Goal: Navigation & Orientation: Find specific page/section

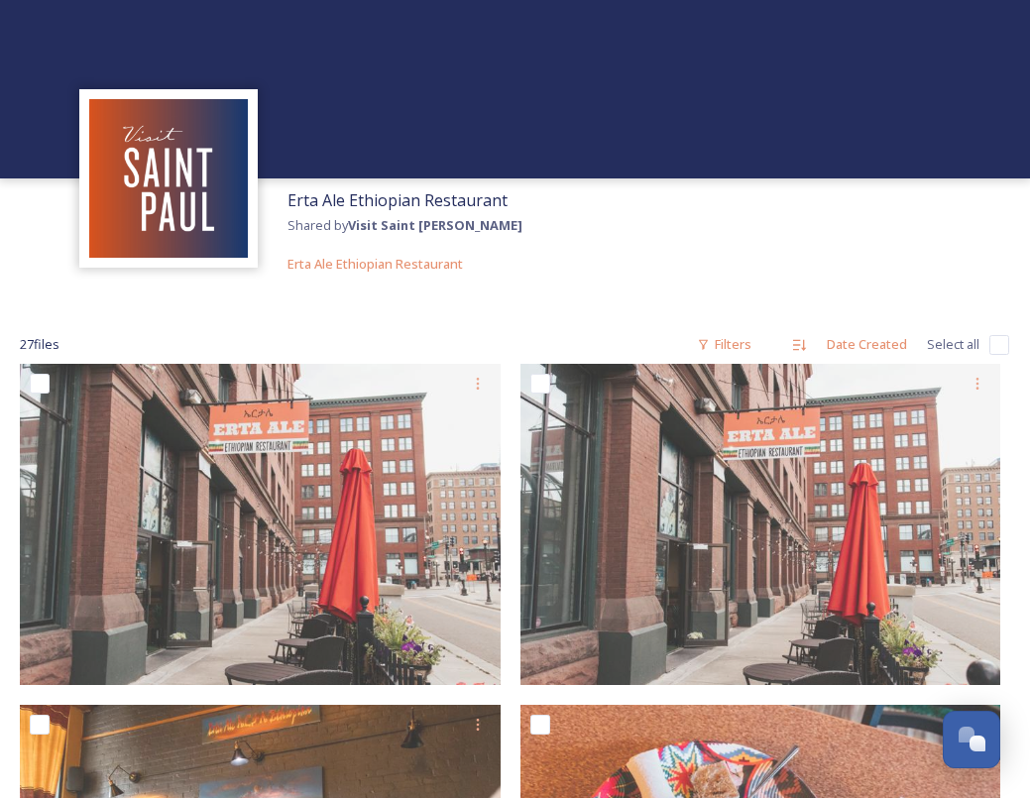
scroll to position [3376, 0]
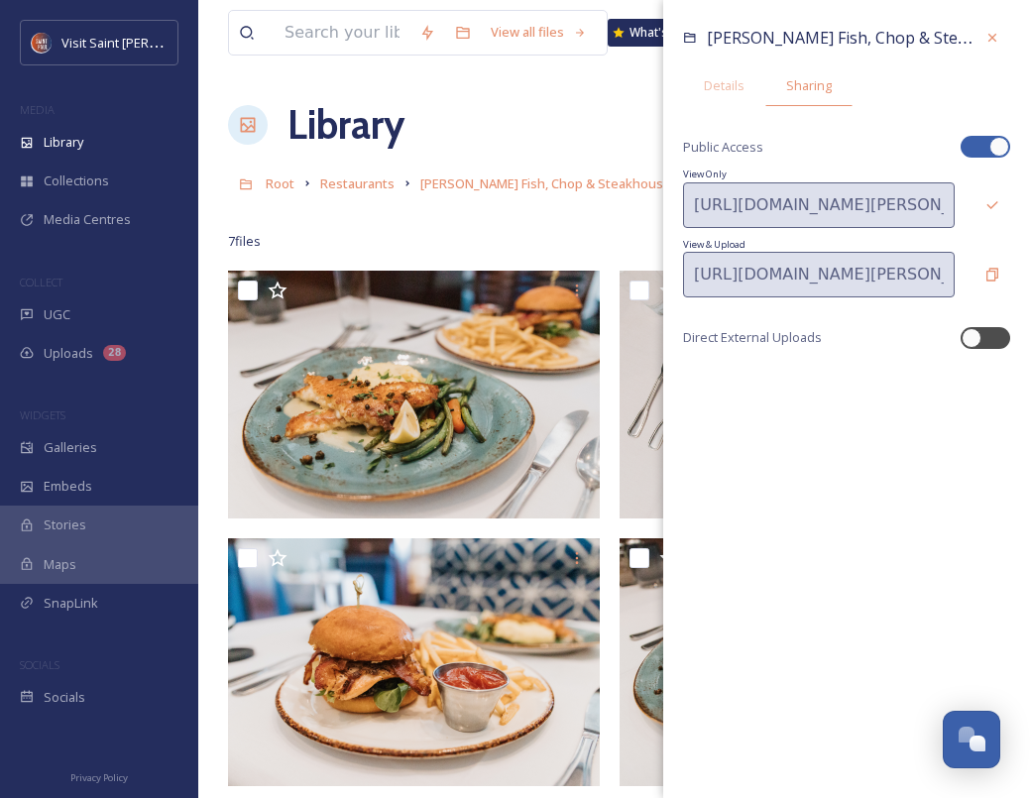
scroll to position [3376, 0]
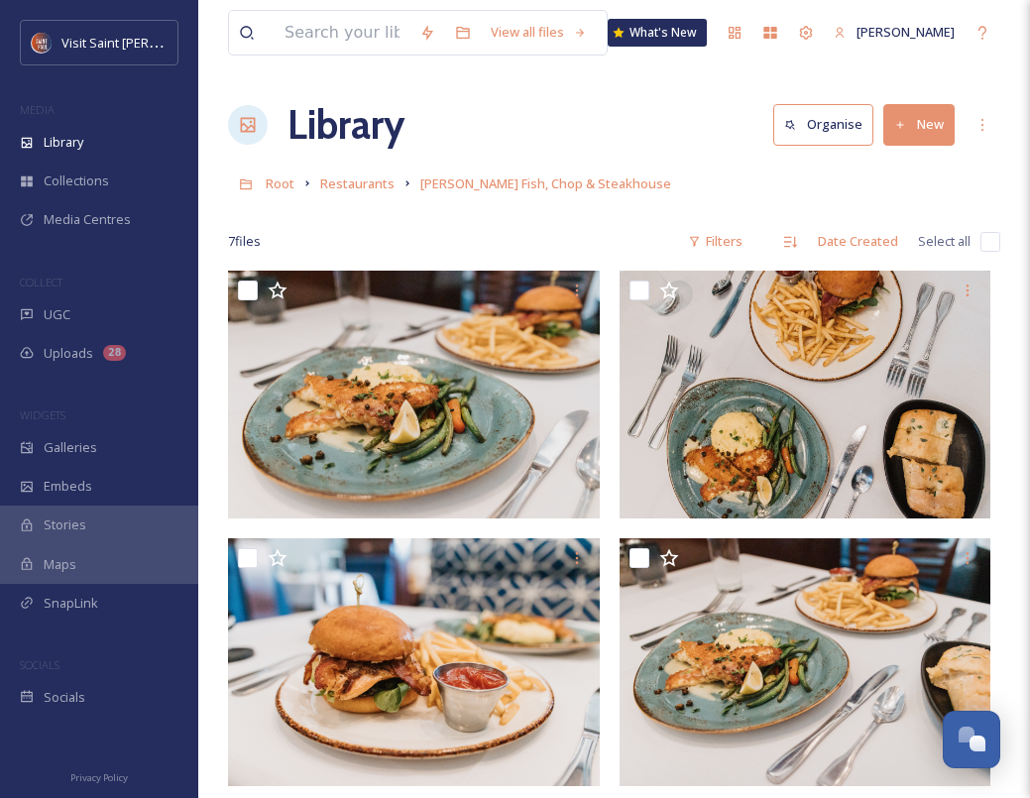
click at [531, 112] on div "Library Organise New" at bounding box center [614, 124] width 772 height 59
click at [114, 134] on div "Library" at bounding box center [99, 142] width 198 height 39
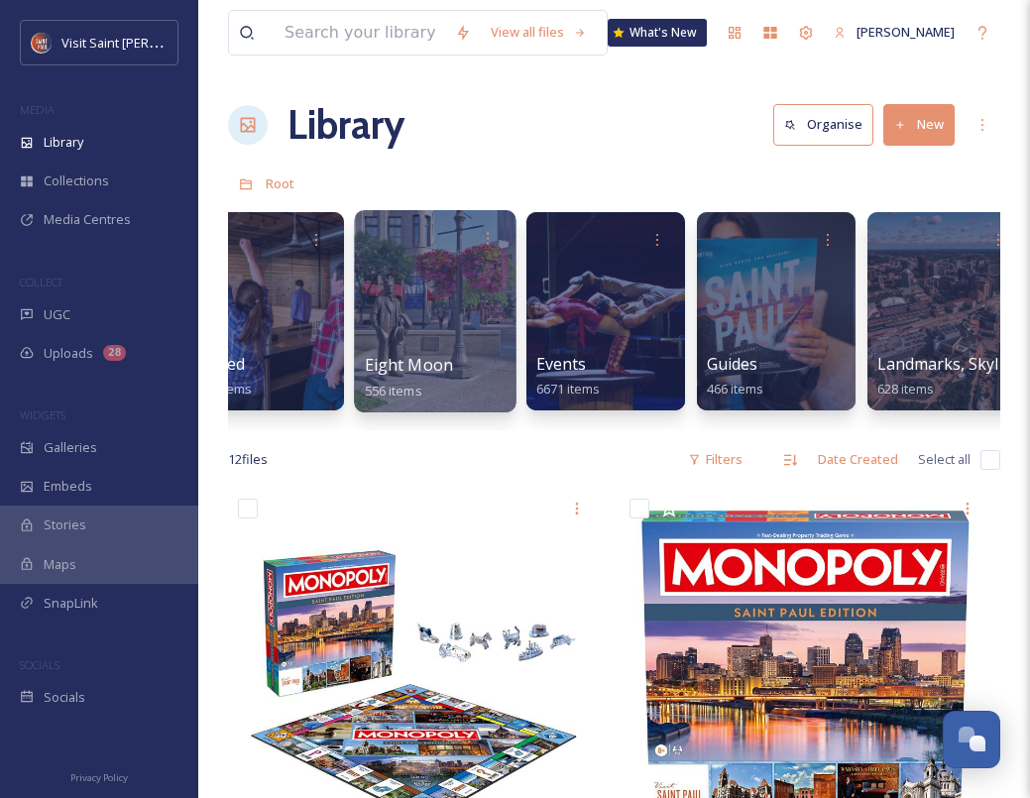
scroll to position [0, 1093]
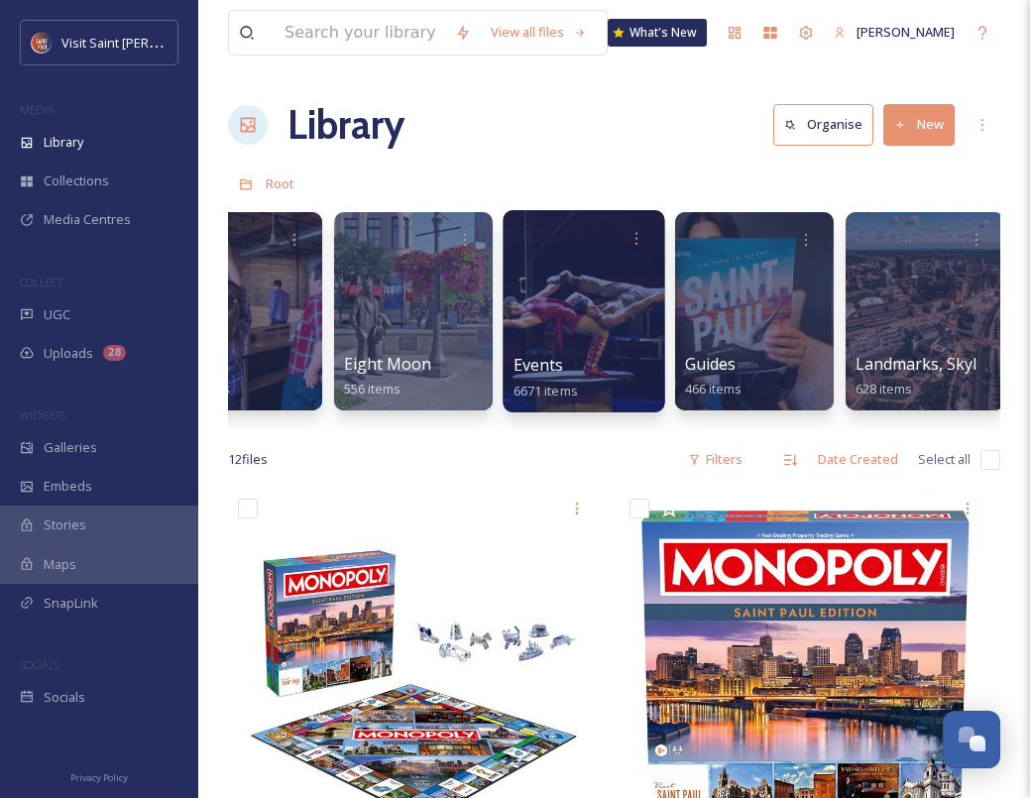
click at [556, 331] on div at bounding box center [583, 311] width 162 height 202
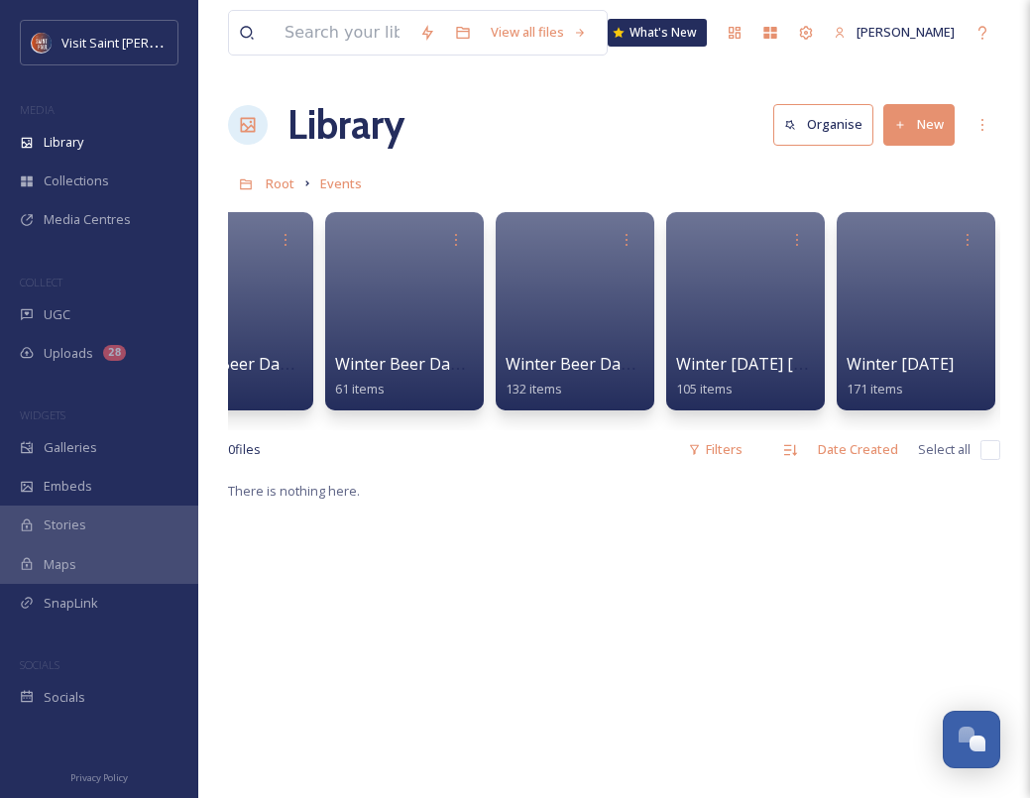
scroll to position [0, 14228]
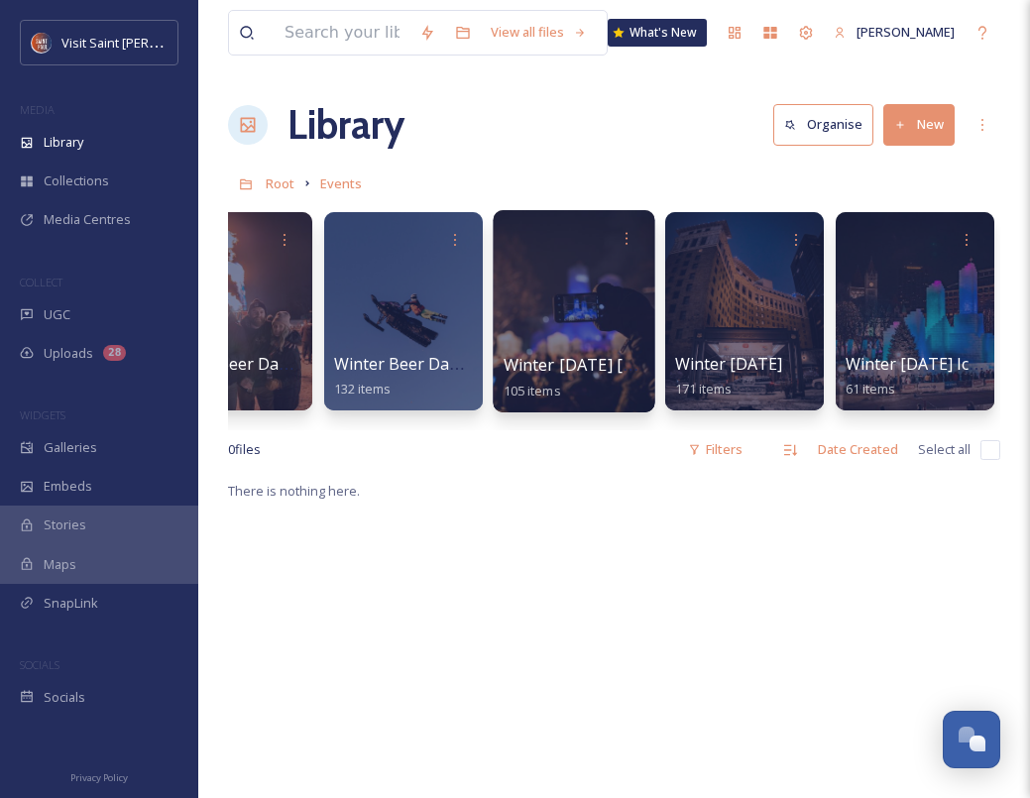
click at [572, 326] on div at bounding box center [574, 311] width 162 height 202
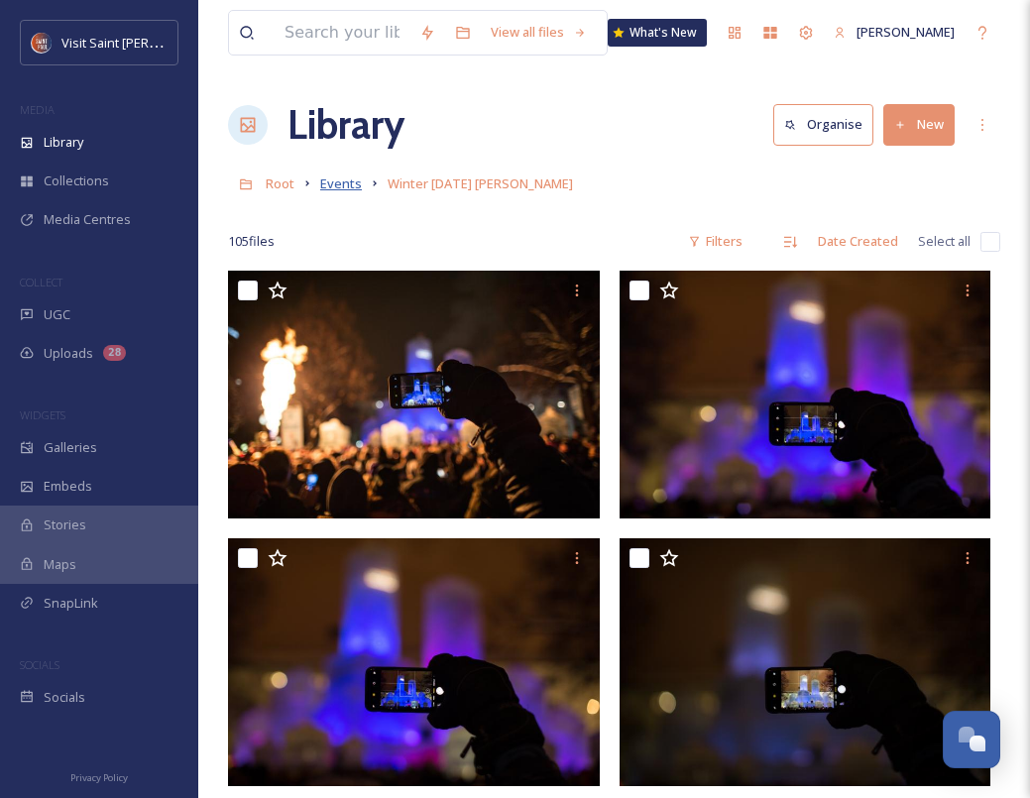
click at [341, 178] on span "Events" at bounding box center [341, 183] width 42 height 18
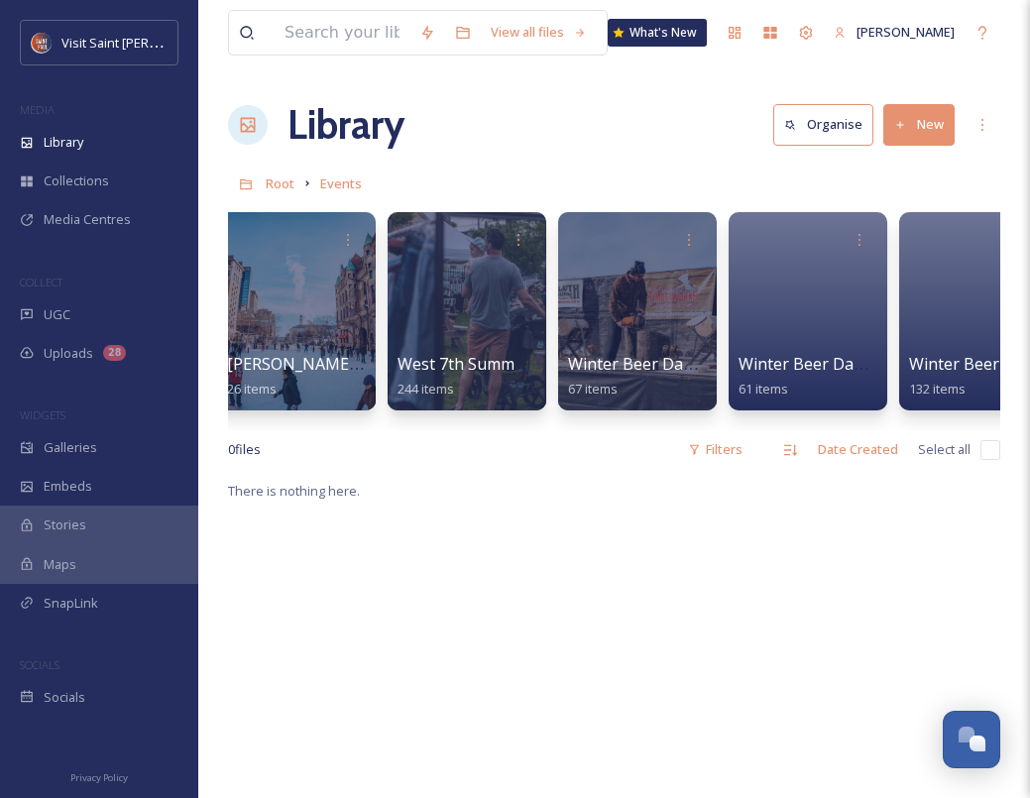
scroll to position [0, 14228]
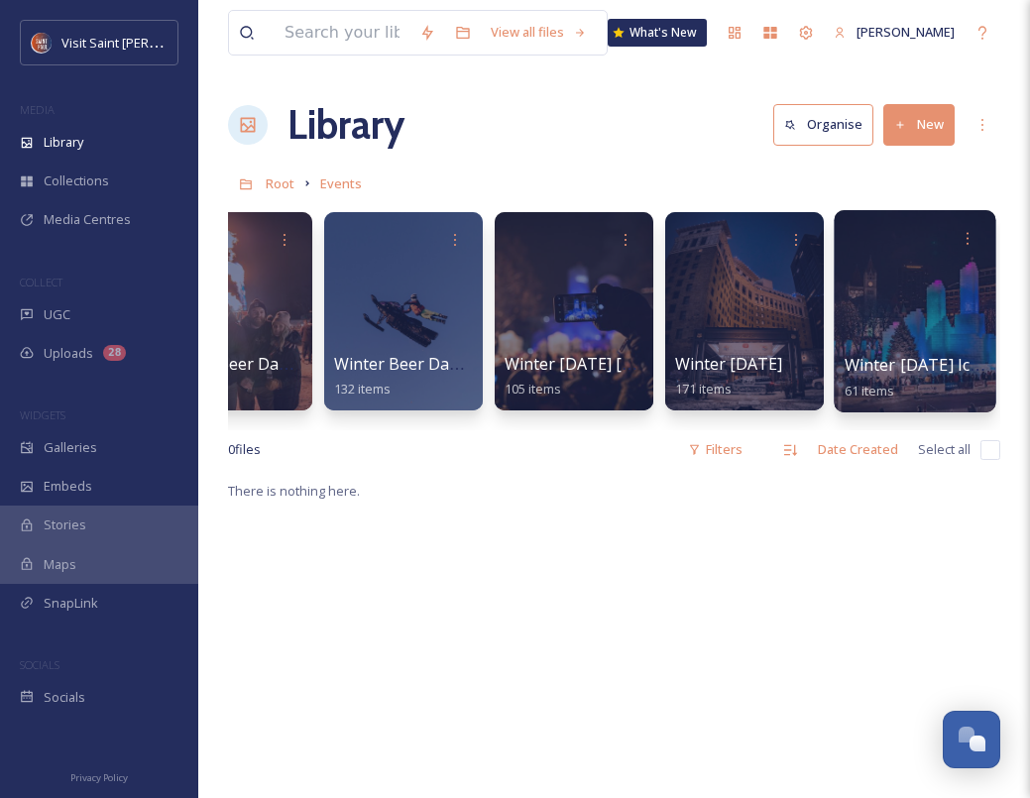
click at [874, 354] on span "Winter Carnival Ice Palace - 2018" at bounding box center [963, 365] width 238 height 22
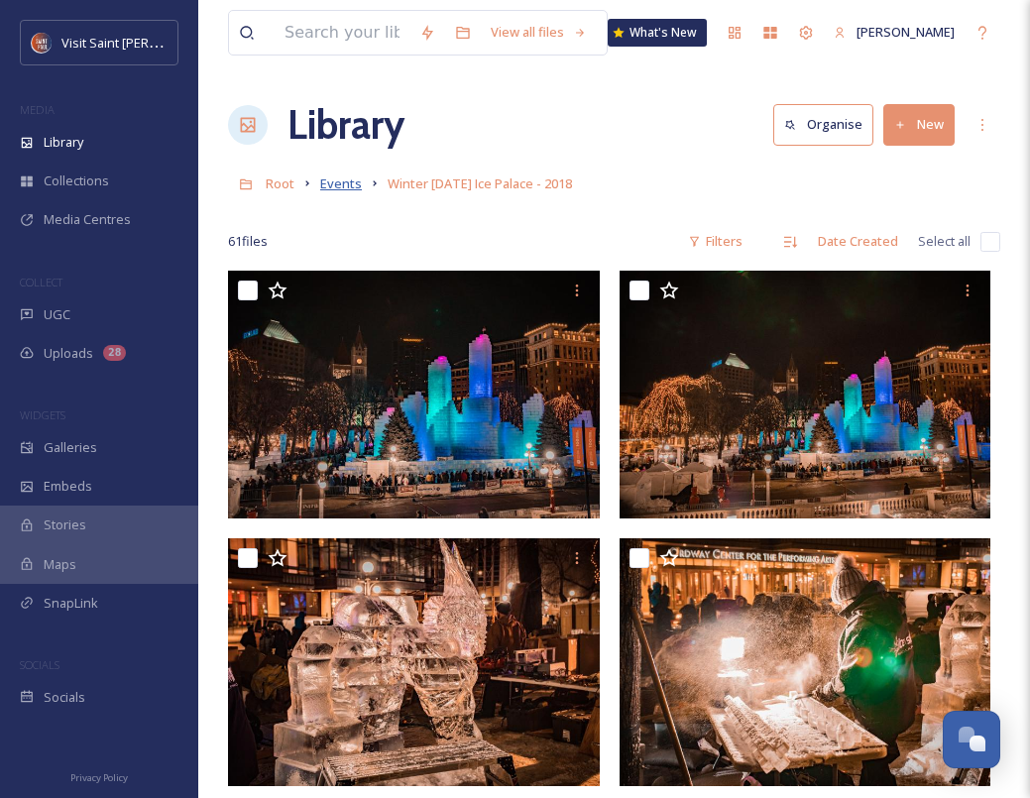
click at [337, 180] on span "Events" at bounding box center [341, 183] width 42 height 18
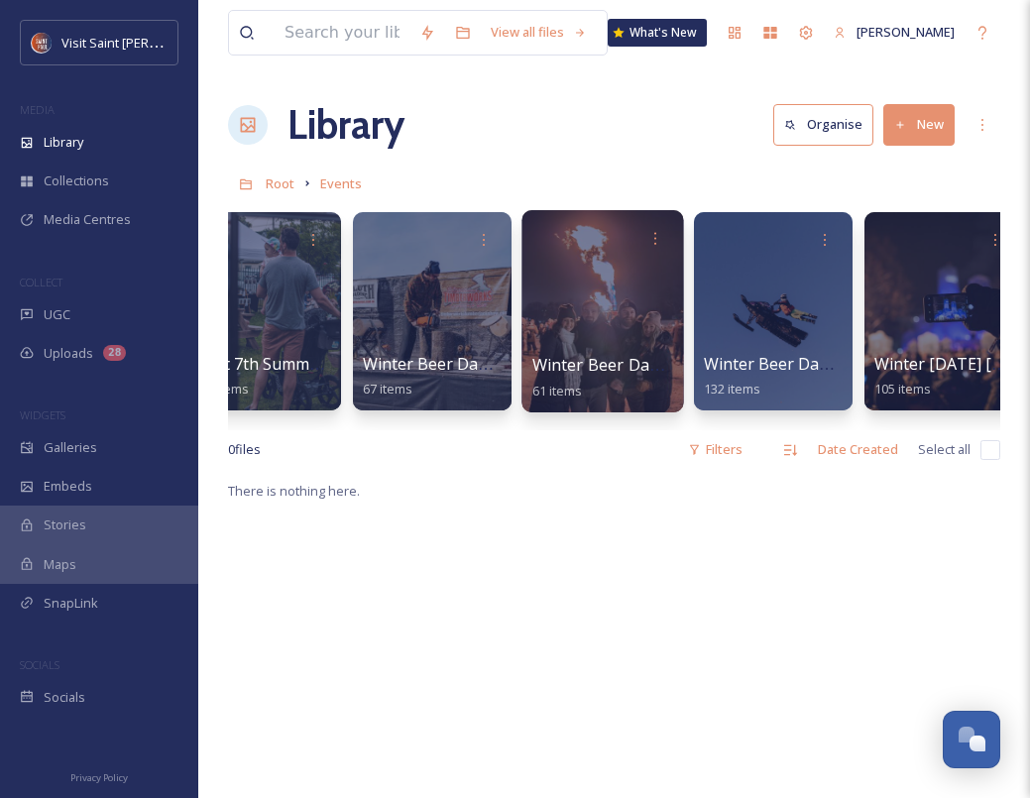
scroll to position [0, 13836]
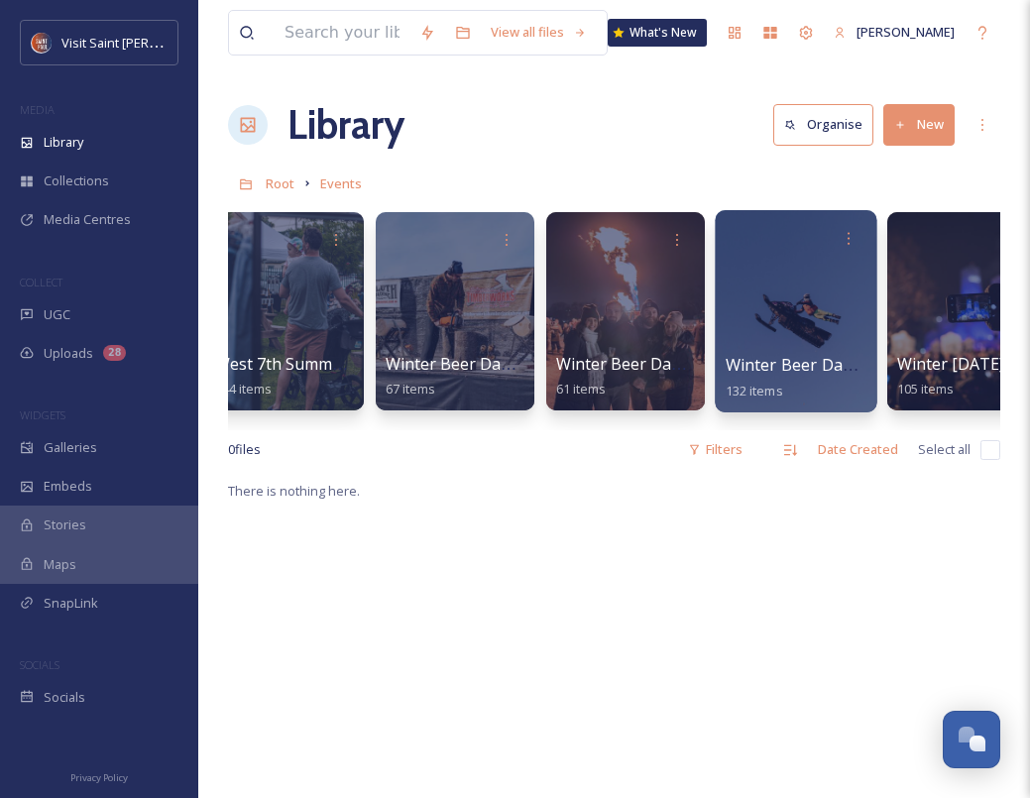
click at [757, 330] on div at bounding box center [796, 311] width 162 height 202
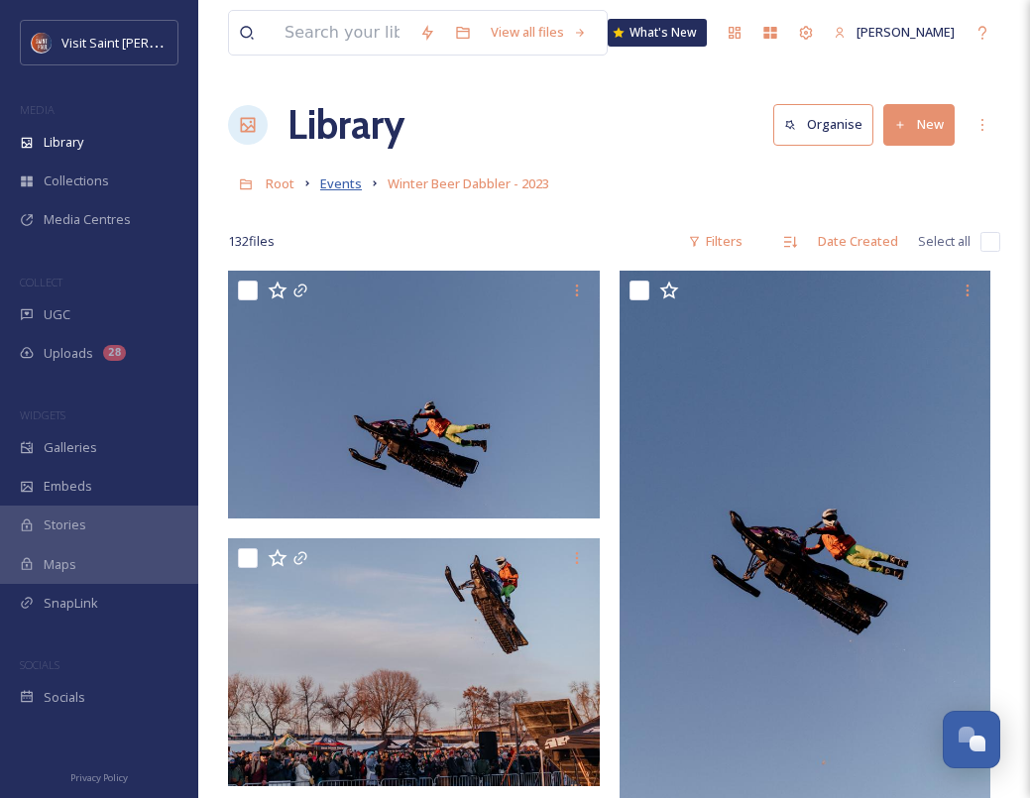
click at [347, 179] on span "Events" at bounding box center [341, 183] width 42 height 18
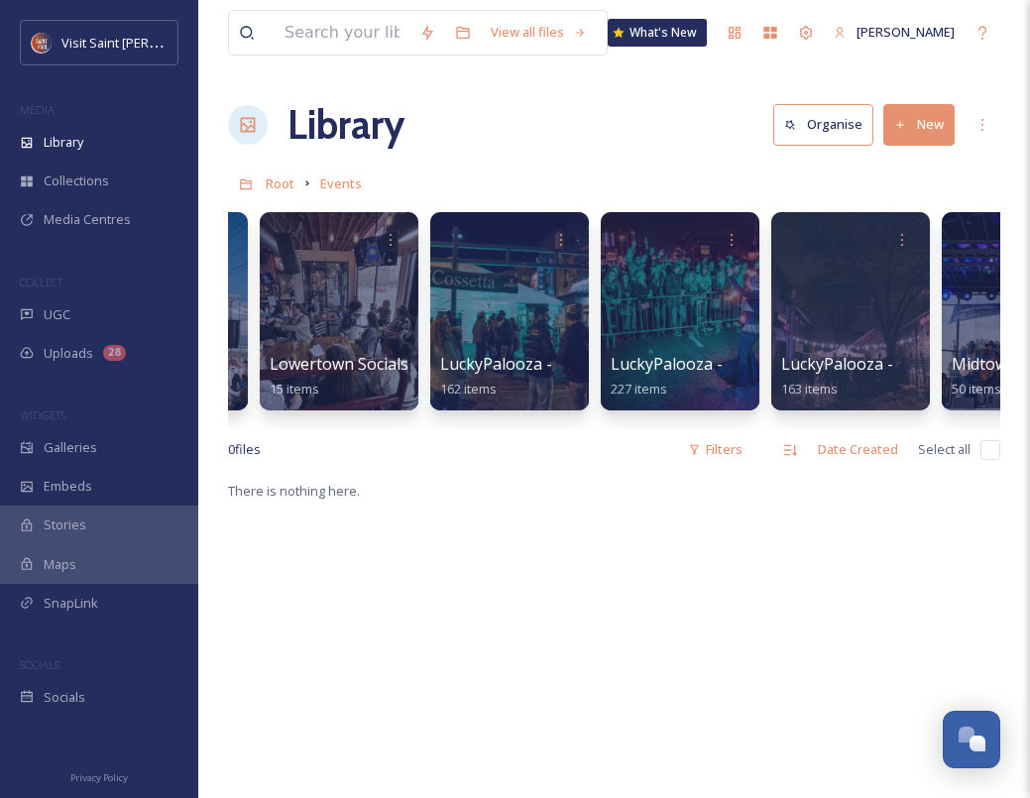
scroll to position [0, 6953]
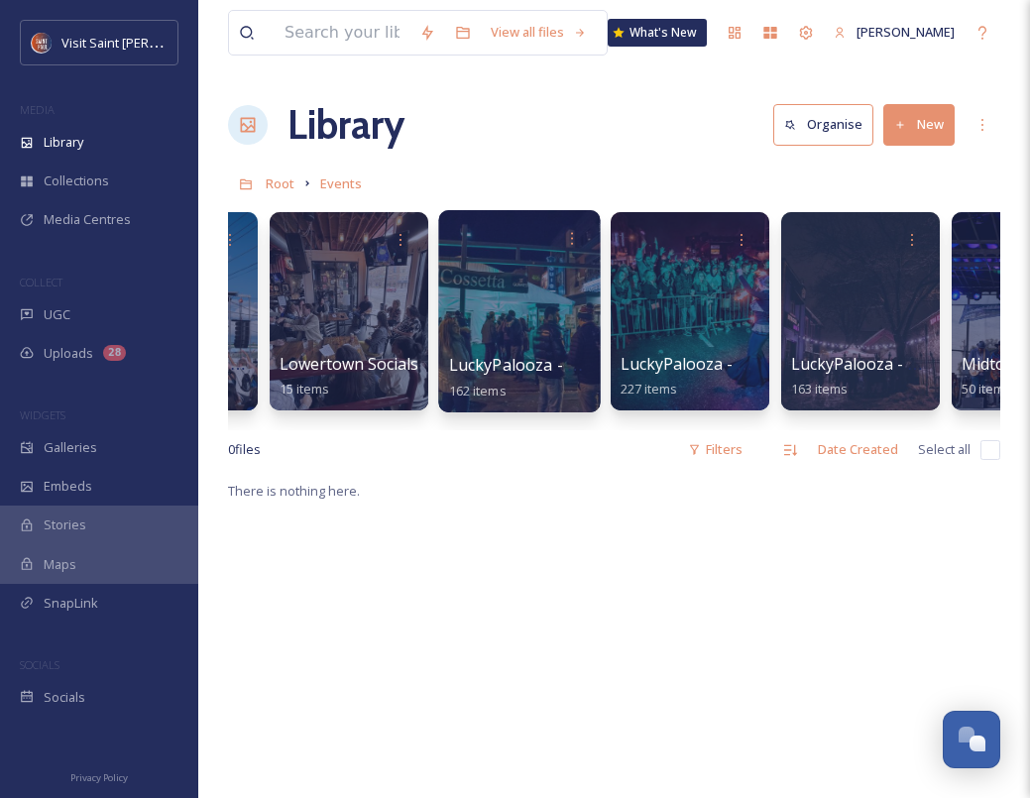
click at [532, 293] on div at bounding box center [519, 311] width 162 height 202
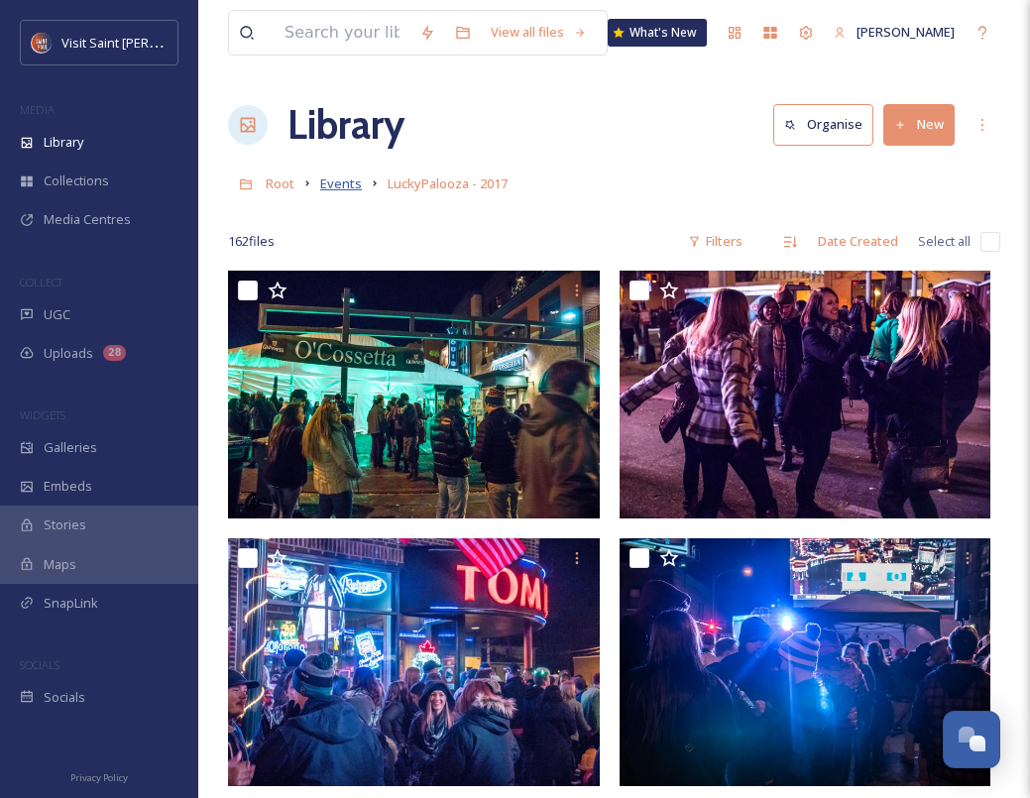
click at [337, 186] on span "Events" at bounding box center [341, 183] width 42 height 18
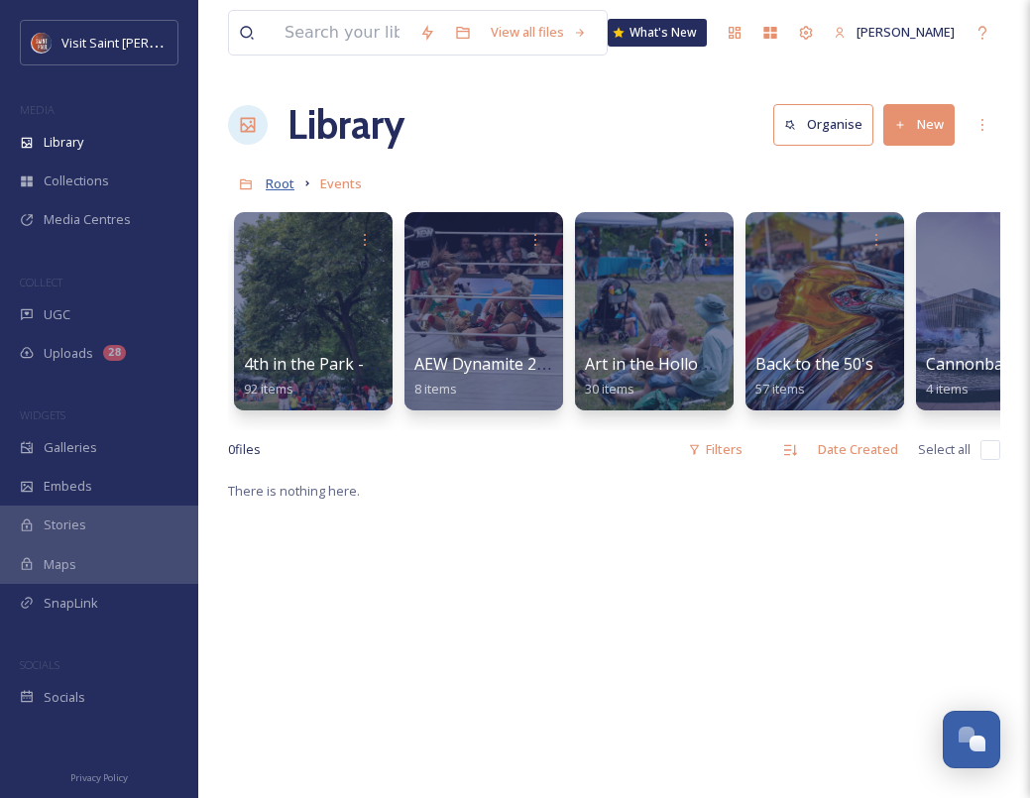
click at [290, 191] on span "Root" at bounding box center [280, 183] width 29 height 18
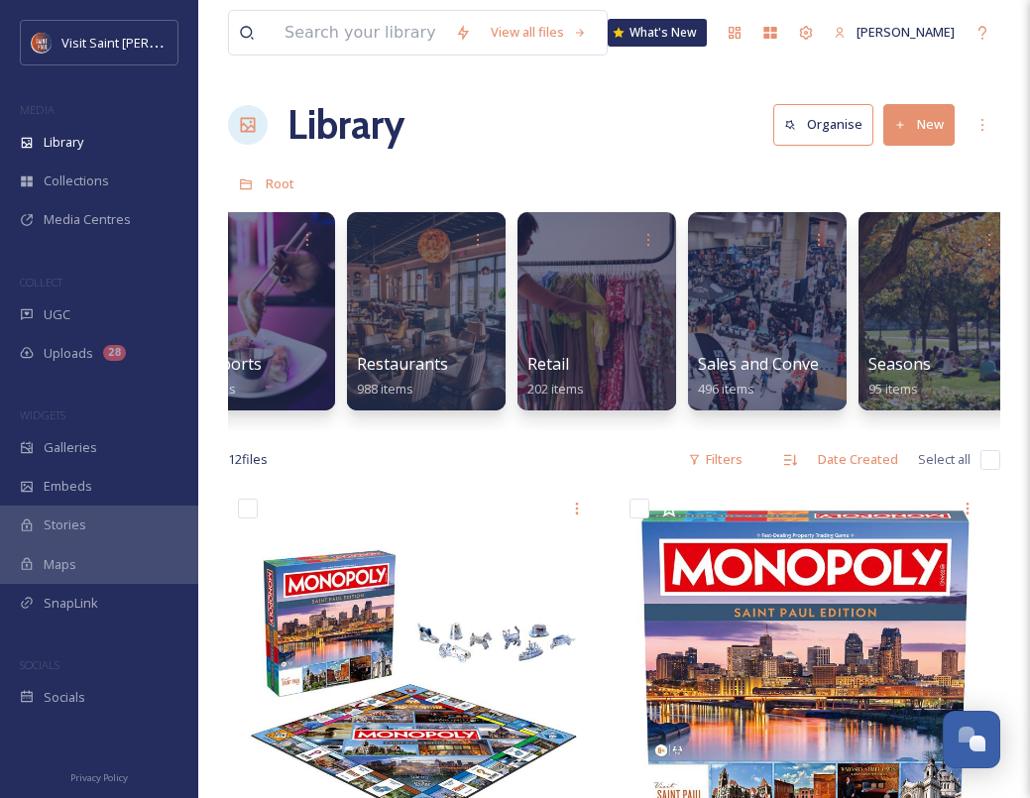
scroll to position [0, 2372]
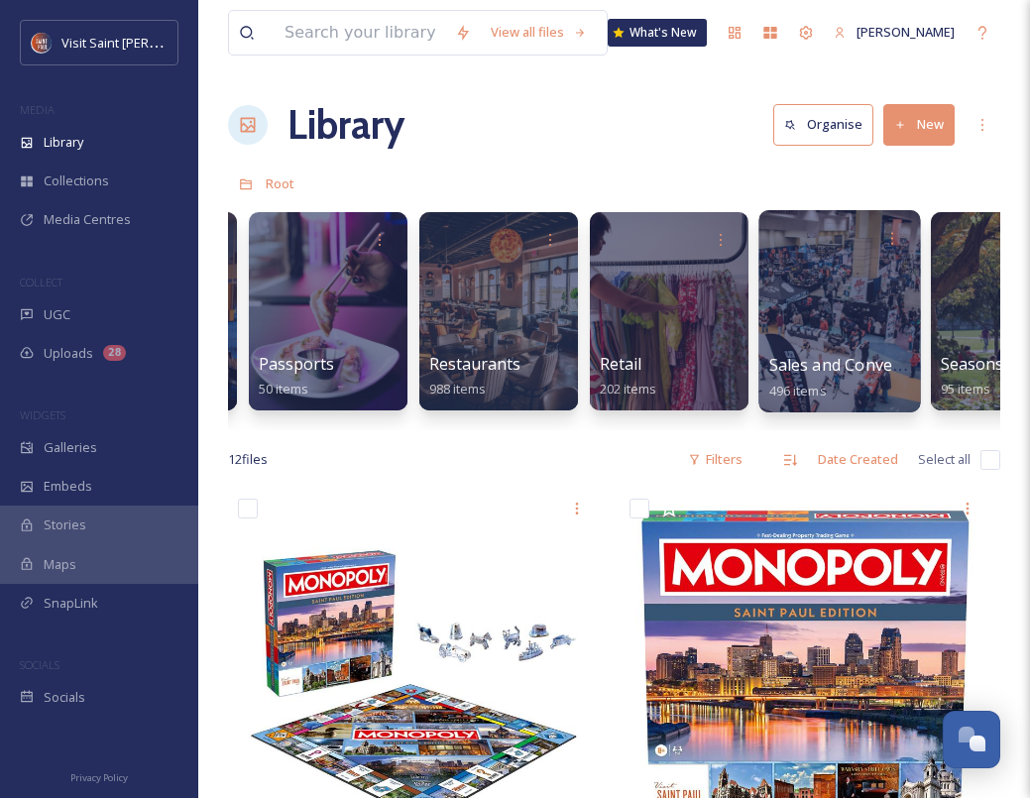
click at [830, 314] on div at bounding box center [839, 311] width 162 height 202
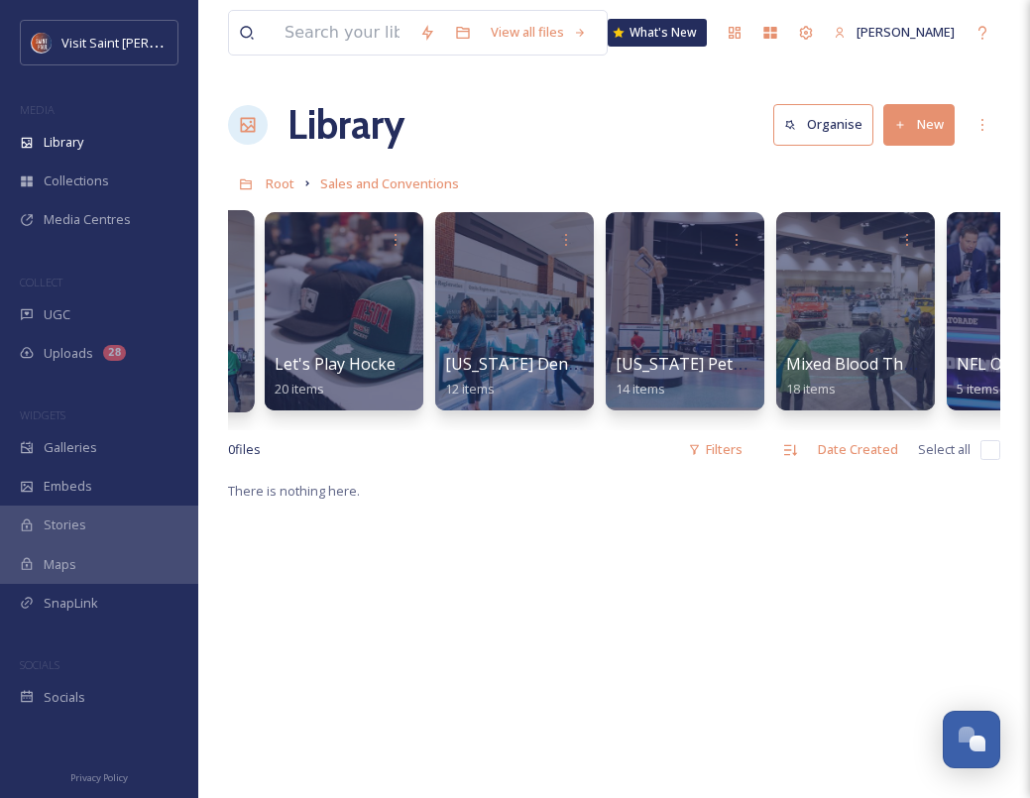
scroll to position [0, 1834]
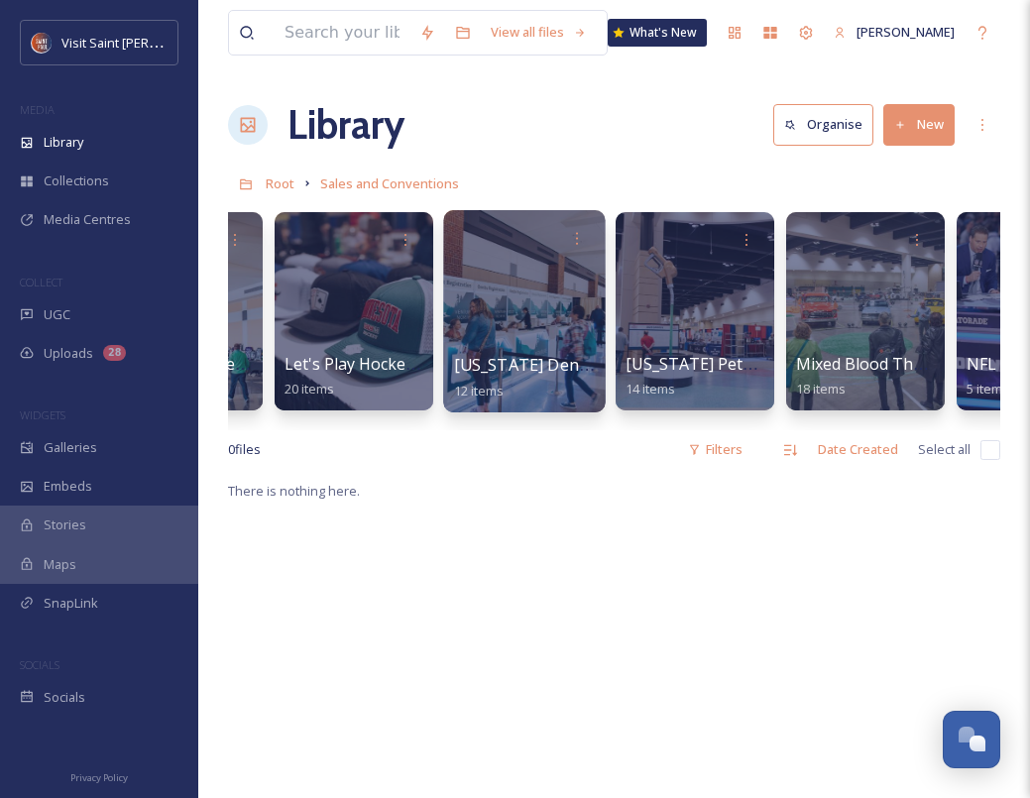
click at [504, 309] on div at bounding box center [524, 311] width 162 height 202
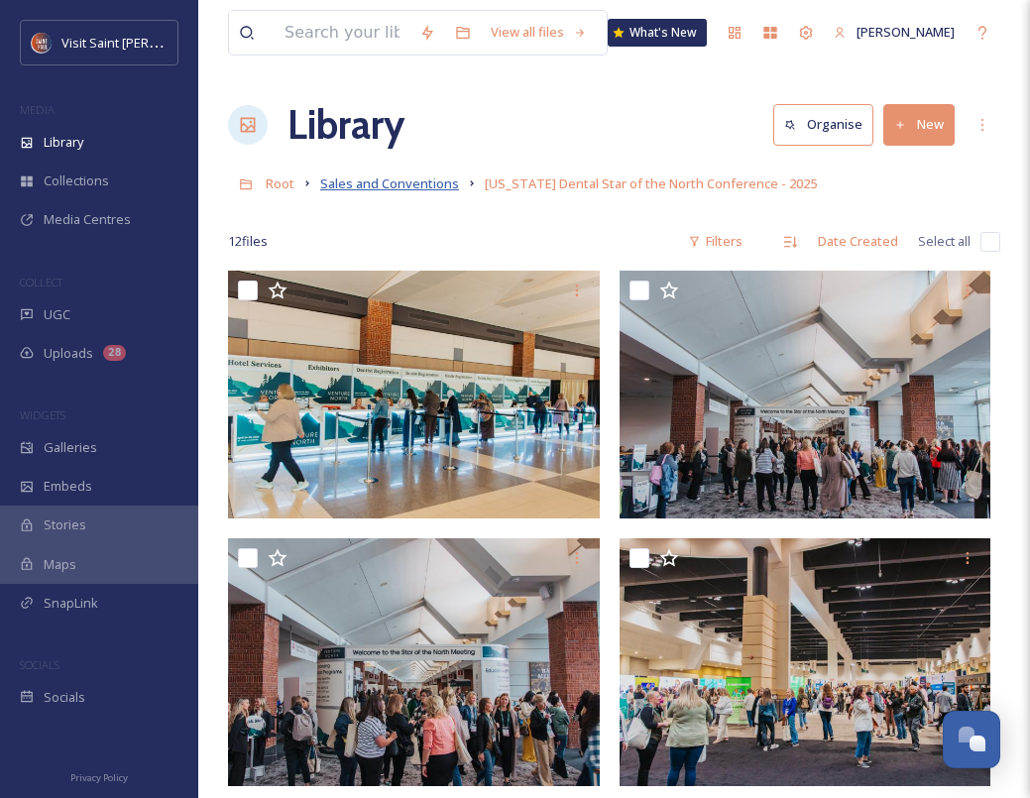
click at [370, 181] on span "Sales and Conventions" at bounding box center [389, 183] width 139 height 18
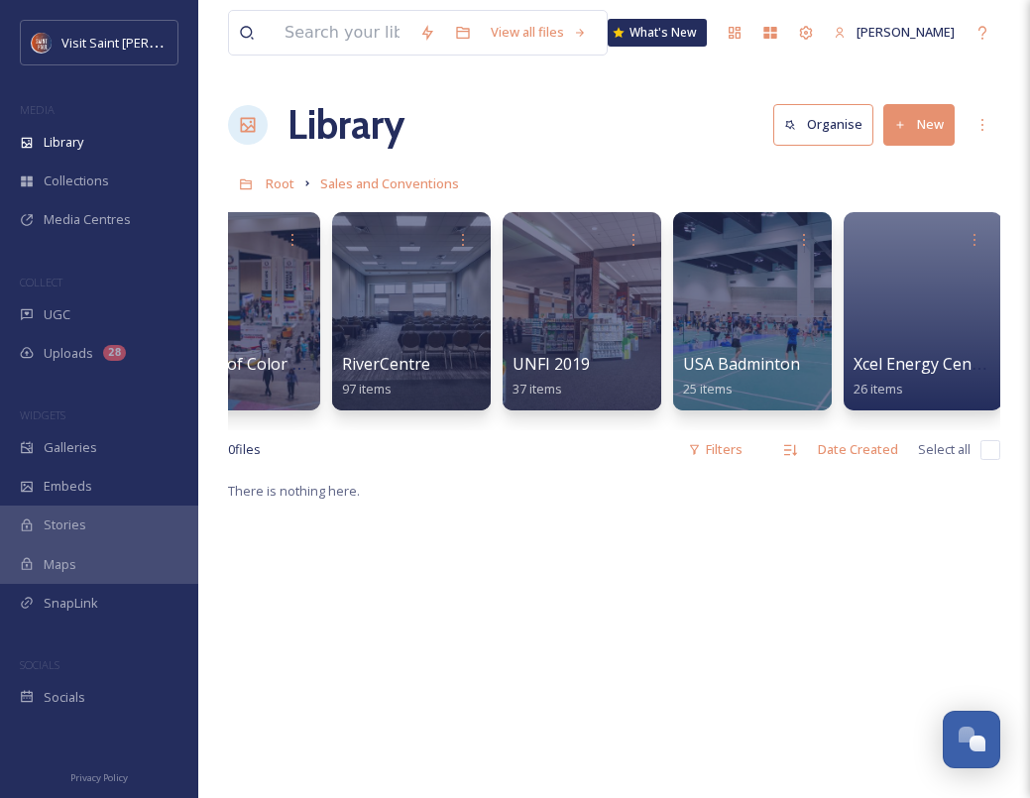
scroll to position [0, 2978]
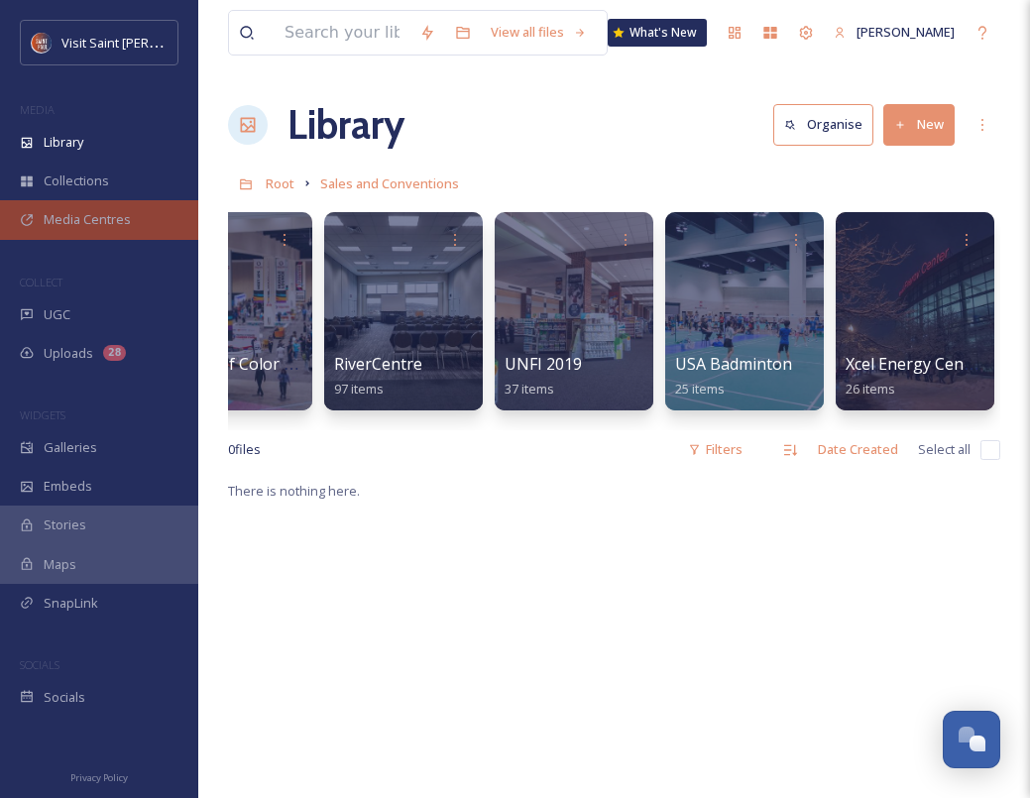
click at [94, 213] on span "Media Centres" at bounding box center [87, 219] width 87 height 19
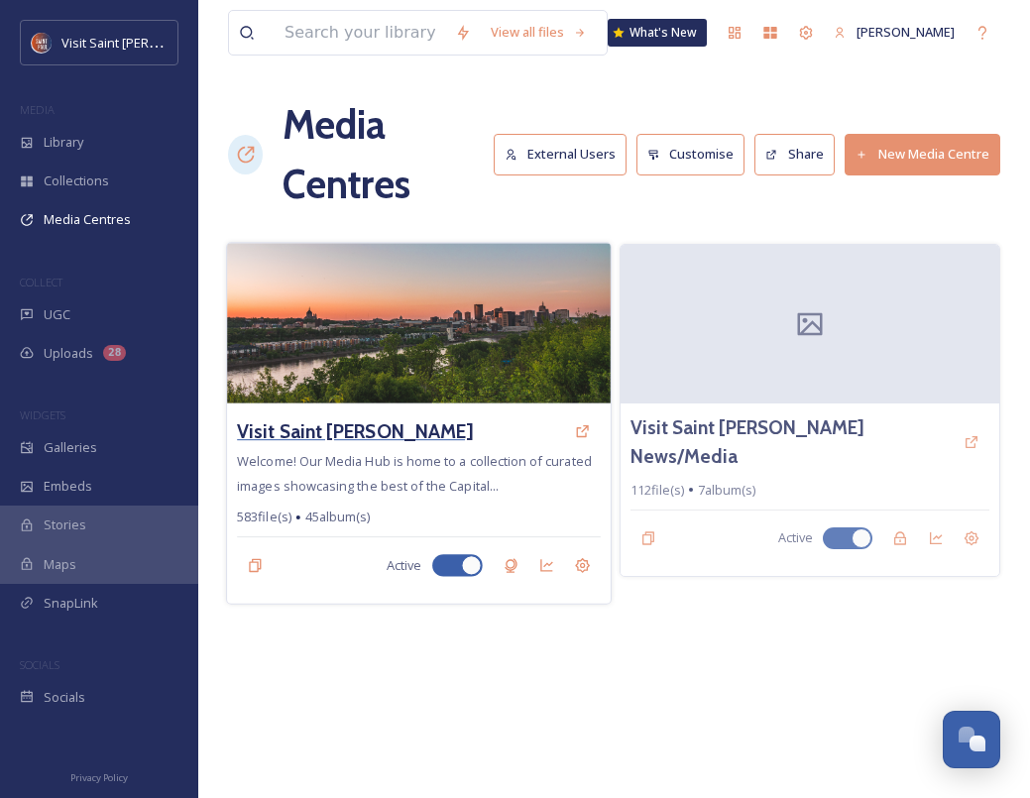
click at [310, 439] on h3 "Visit Saint [PERSON_NAME]" at bounding box center [355, 431] width 236 height 29
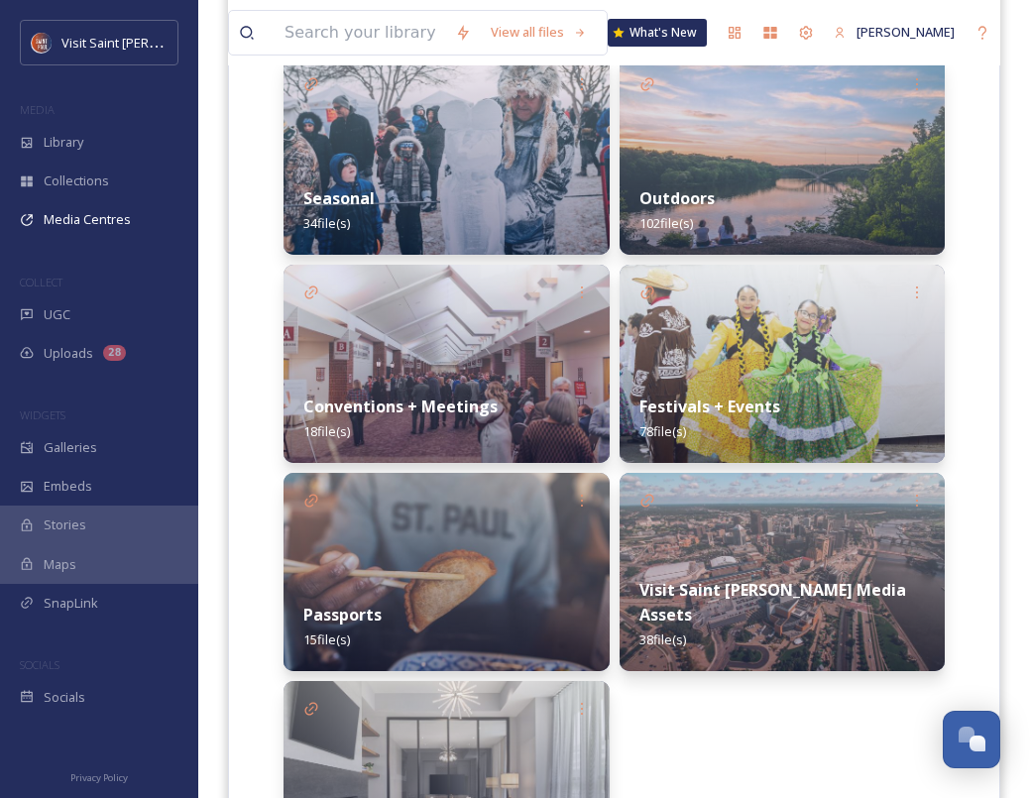
scroll to position [1012, 0]
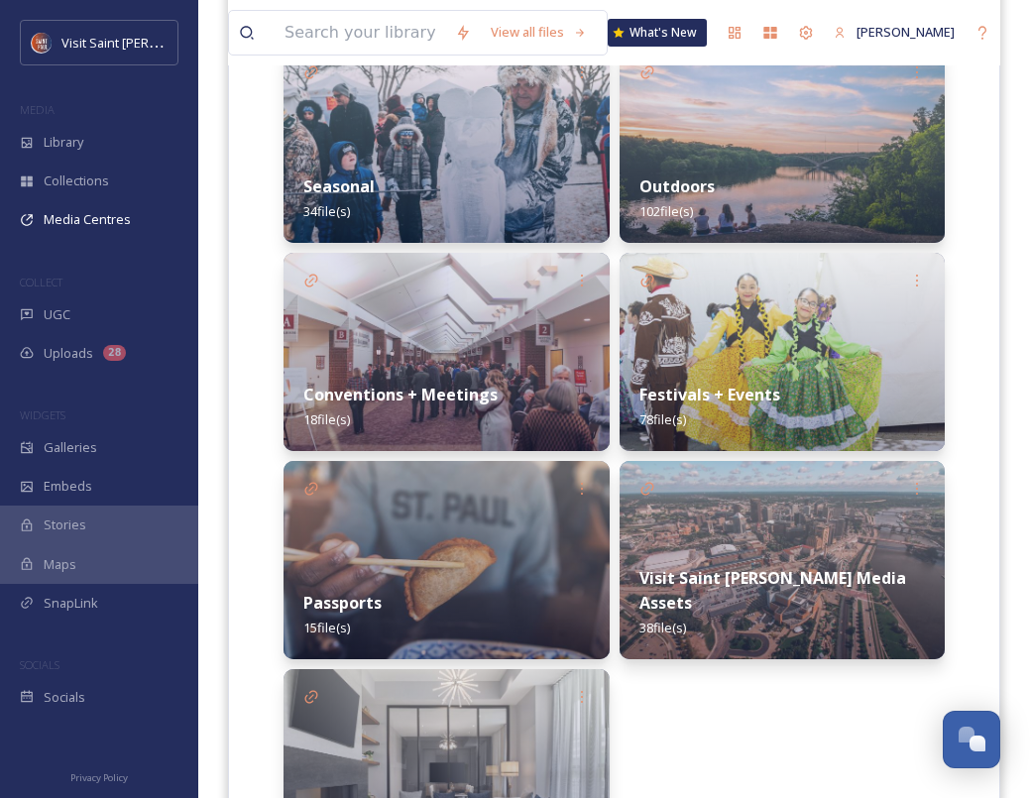
click at [716, 372] on div "Festivals + Events 78 file(s)" at bounding box center [782, 407] width 326 height 88
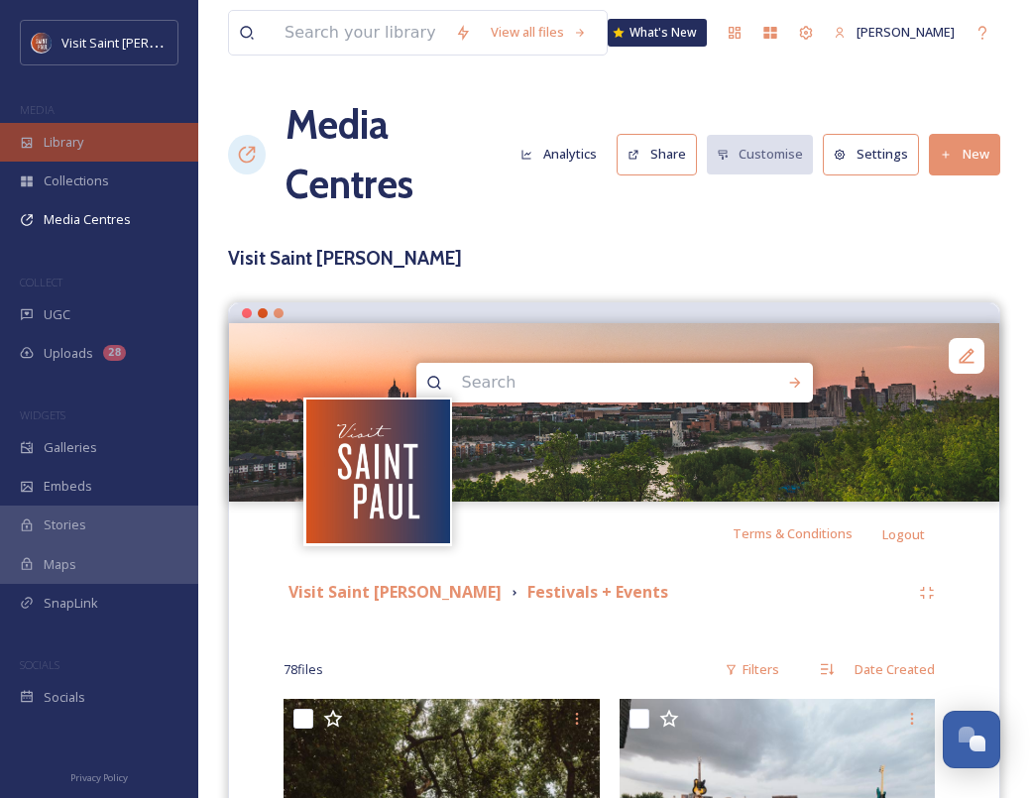
click at [61, 133] on span "Library" at bounding box center [64, 142] width 40 height 19
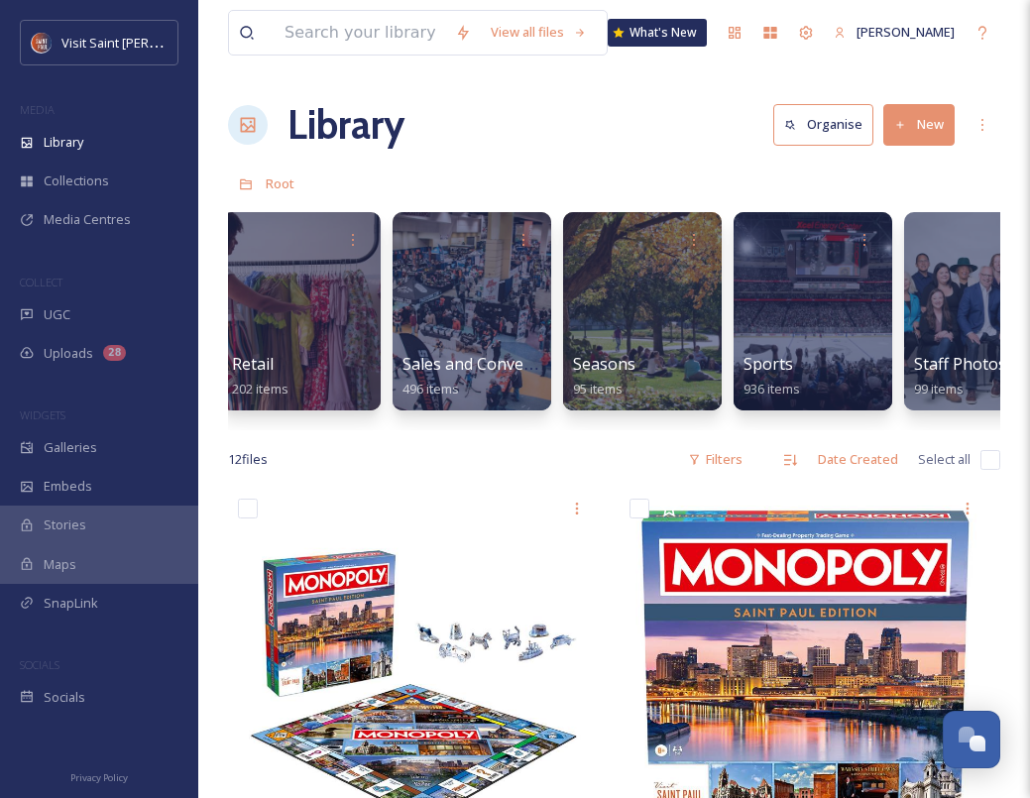
scroll to position [0, 2682]
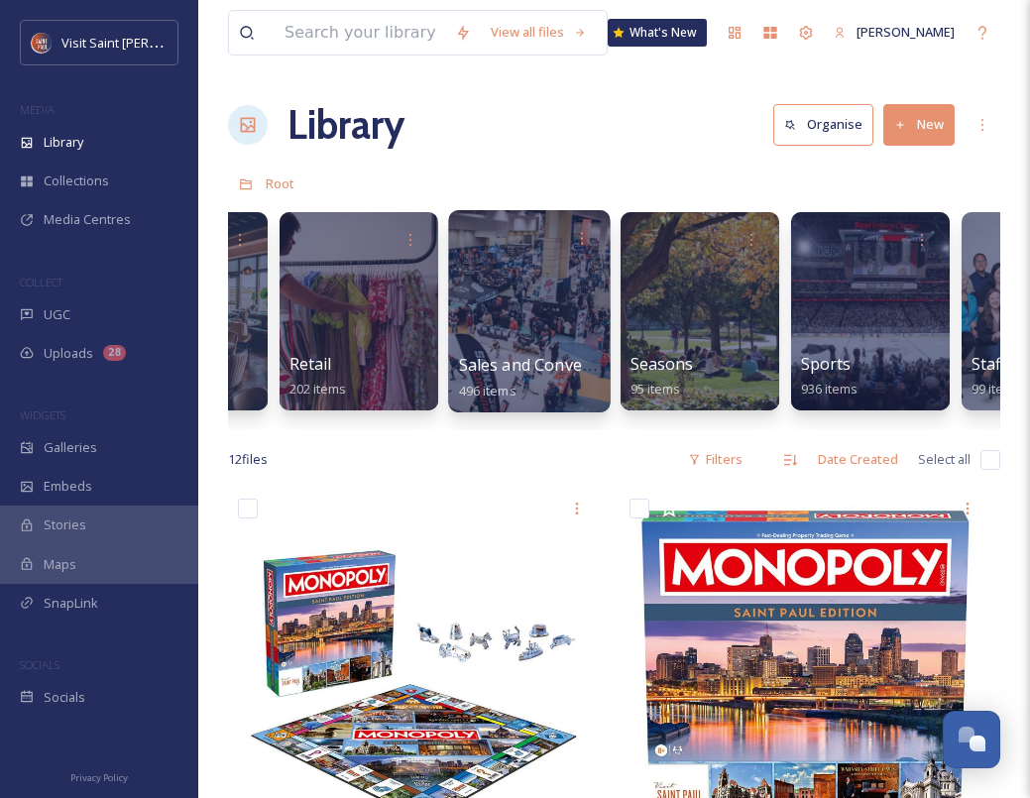
click at [537, 276] on div at bounding box center [529, 311] width 162 height 202
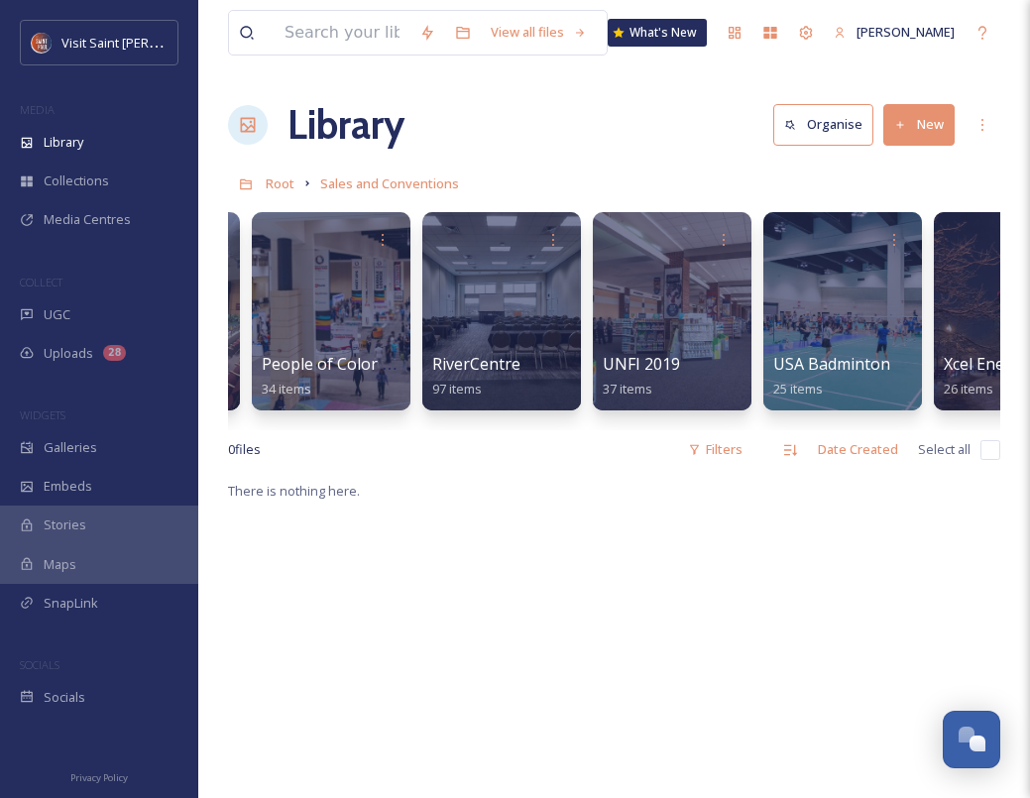
scroll to position [0, 2978]
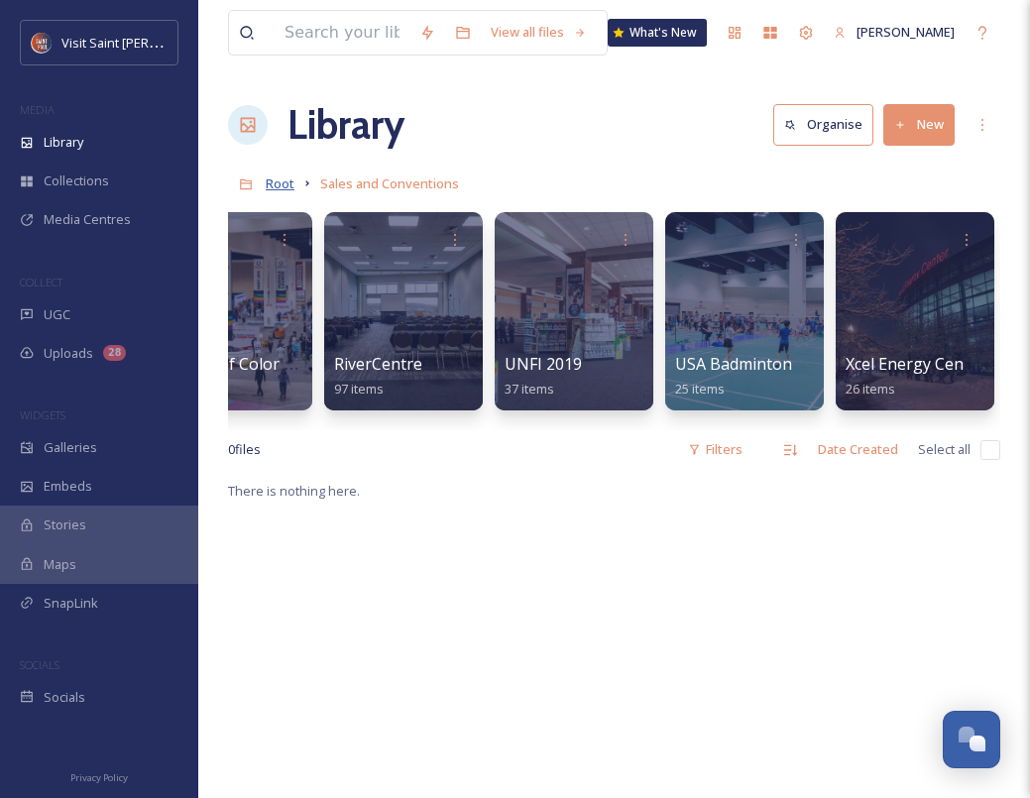
click at [281, 184] on span "Root" at bounding box center [280, 183] width 29 height 18
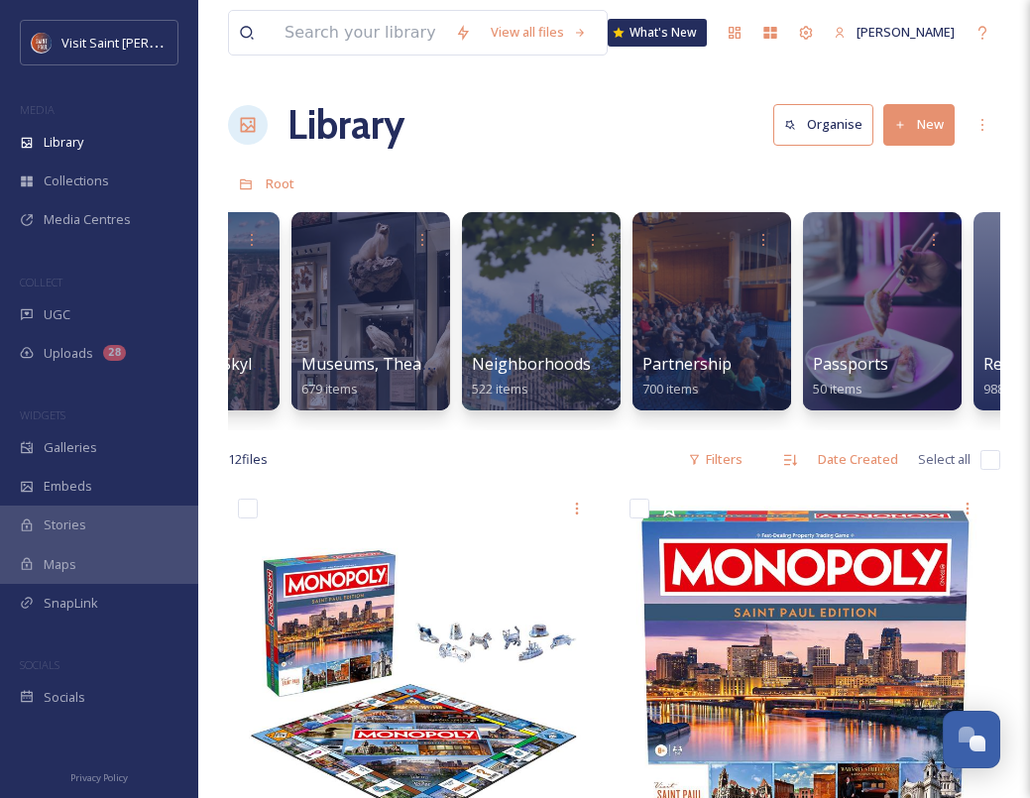
scroll to position [0, 1831]
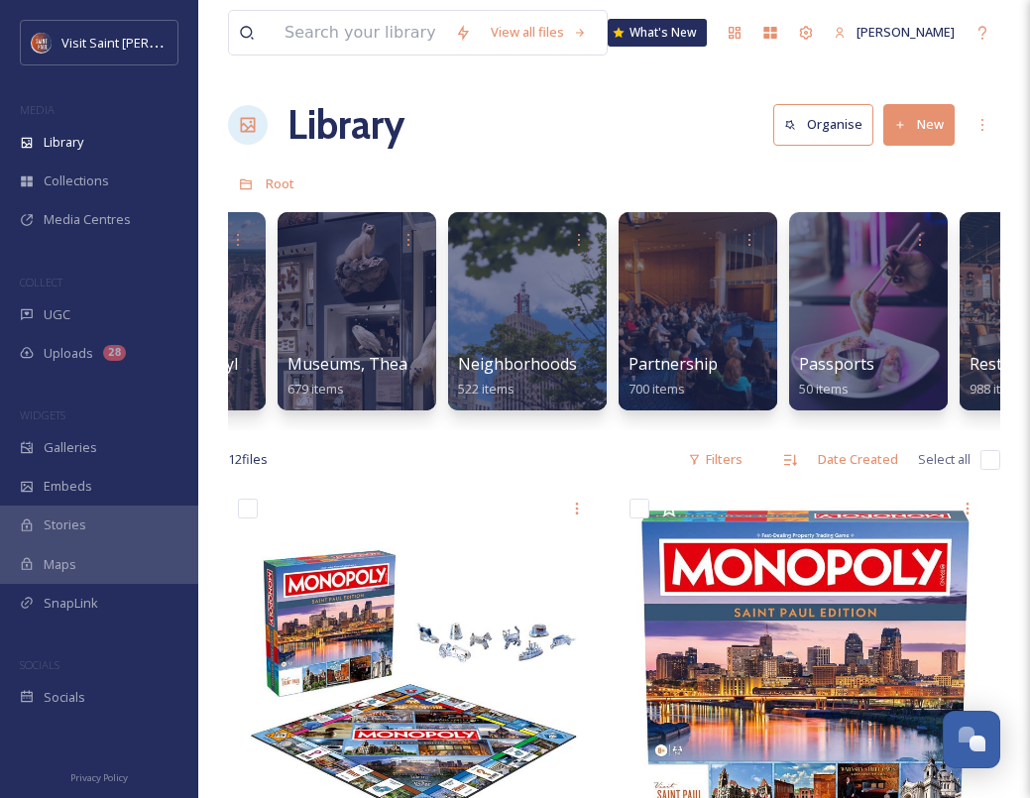
click at [687, 322] on div at bounding box center [697, 311] width 159 height 198
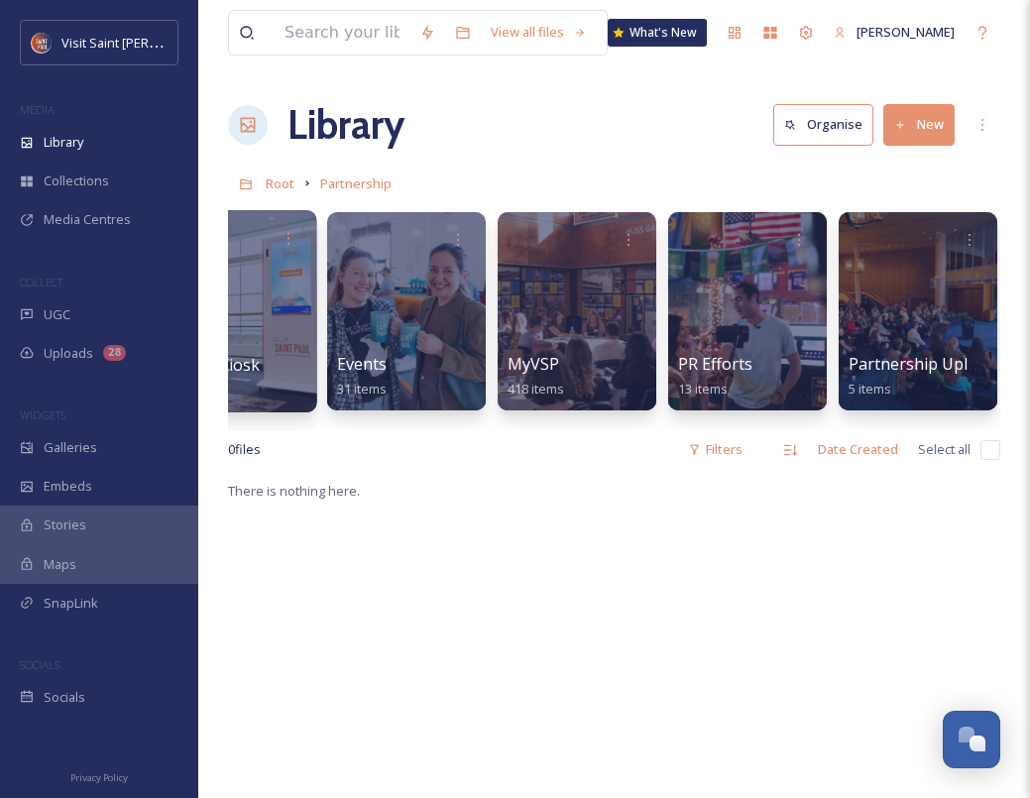
scroll to position [0, 251]
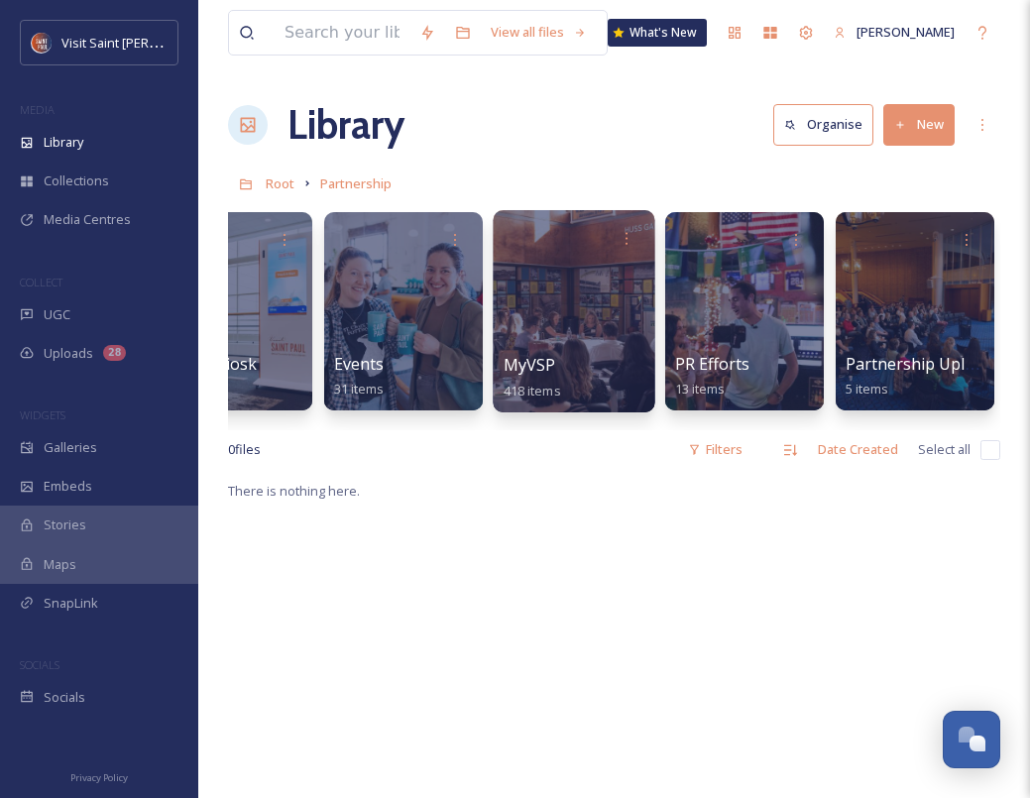
click at [582, 332] on div at bounding box center [574, 311] width 162 height 202
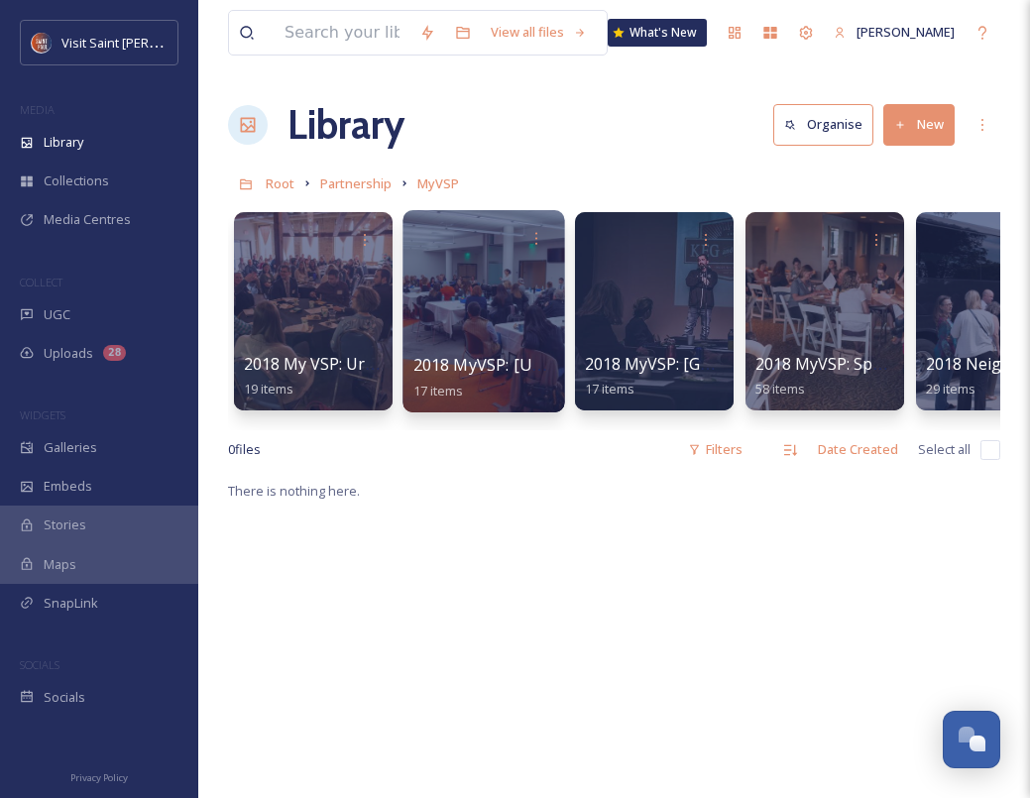
click at [454, 338] on div at bounding box center [483, 311] width 162 height 202
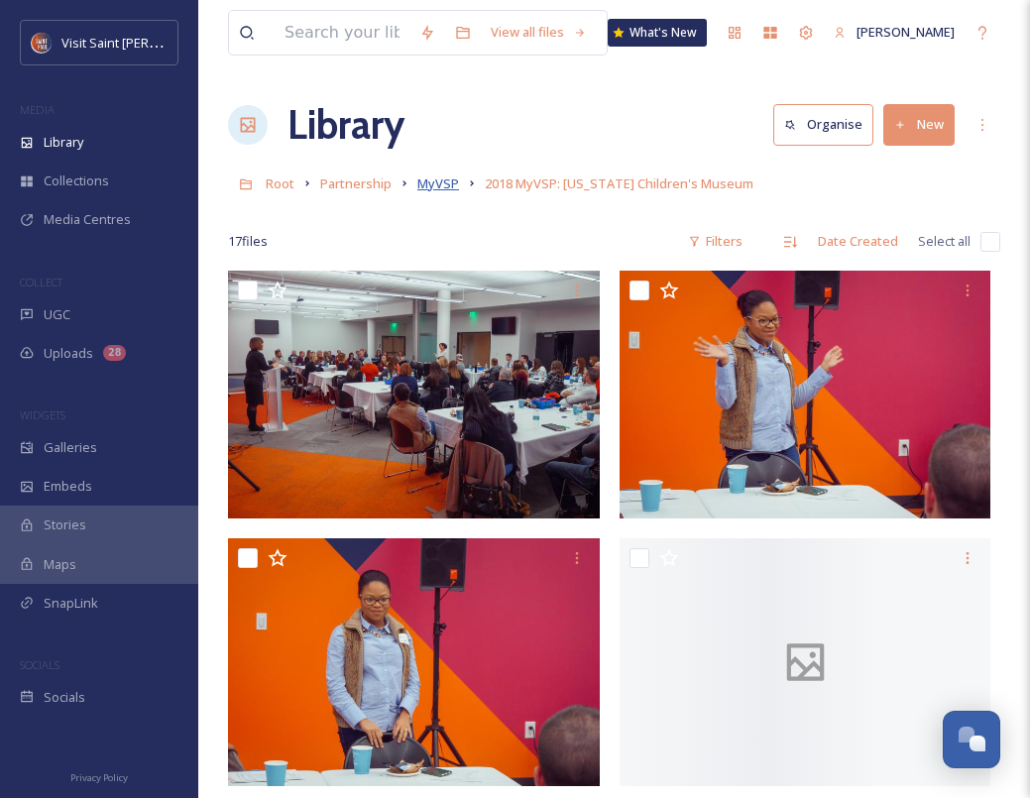
click at [428, 182] on span "MyVSP" at bounding box center [438, 183] width 42 height 18
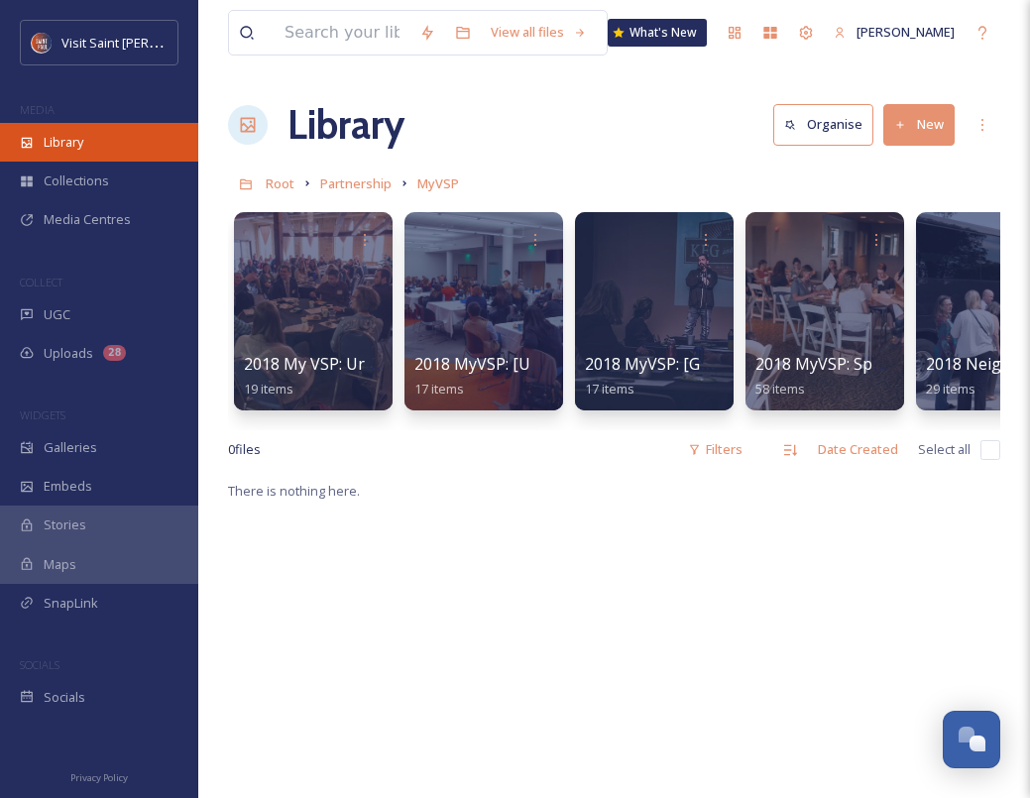
click at [62, 134] on span "Library" at bounding box center [64, 142] width 40 height 19
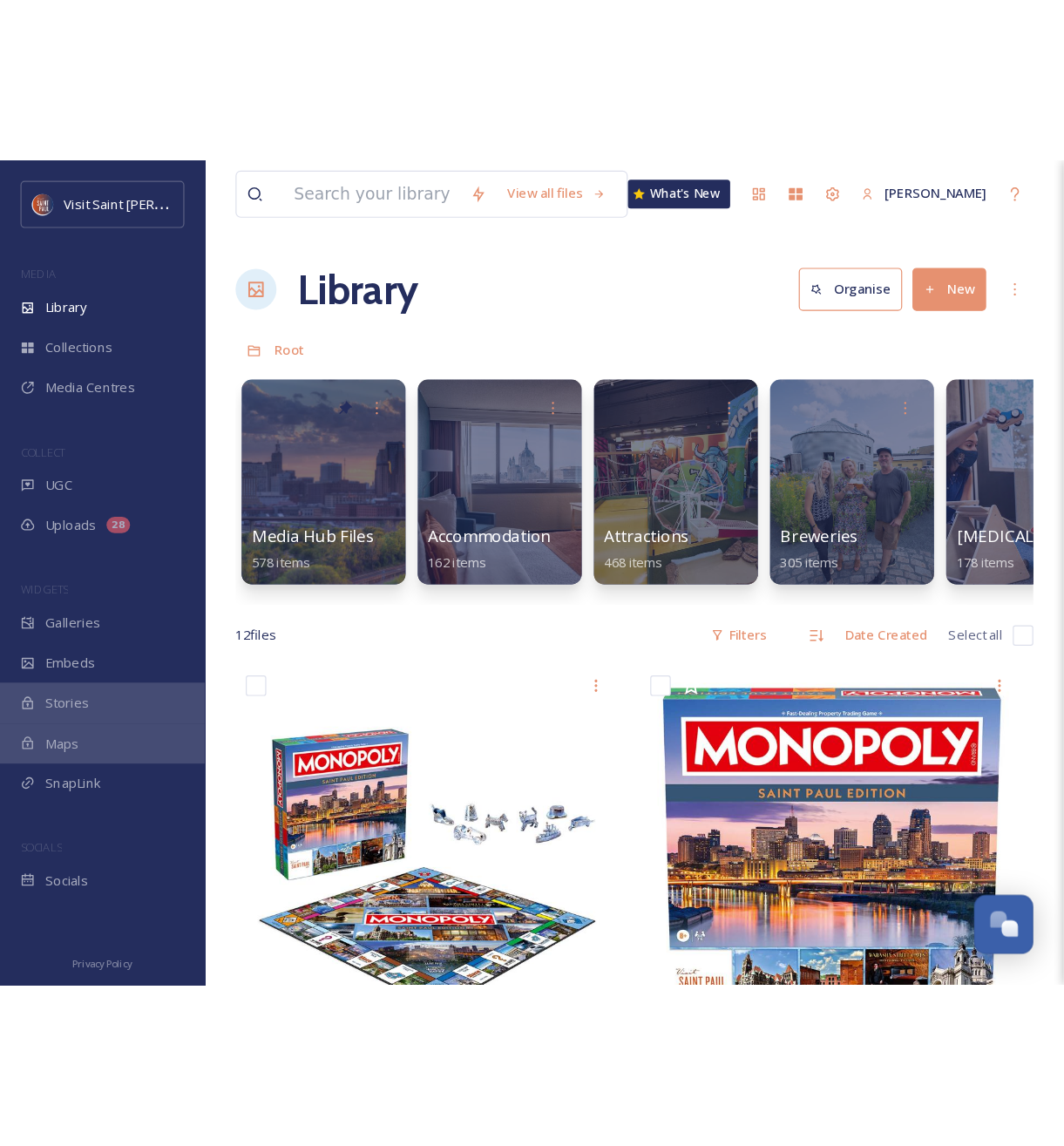
scroll to position [2969, 0]
